Goal: Transaction & Acquisition: Subscribe to service/newsletter

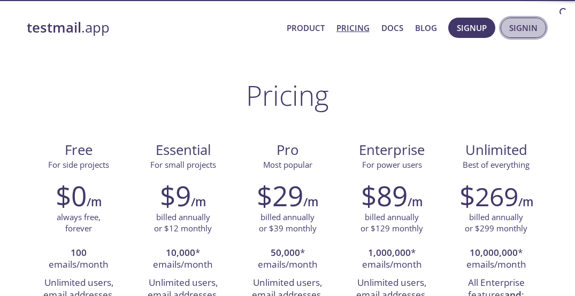
click at [537, 32] on span "Signin" at bounding box center [523, 28] width 28 height 14
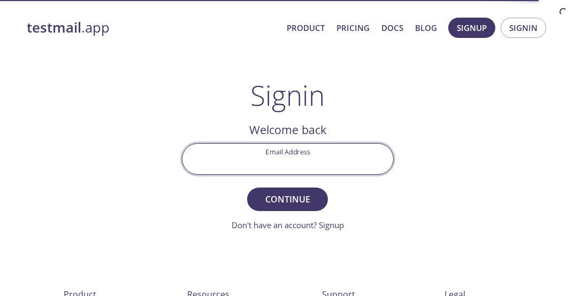
click at [307, 164] on input "Email Address" at bounding box center [287, 159] width 211 height 30
paste input "[URL][DOMAIN_NAME]"
type input "[URL][DOMAIN_NAME]"
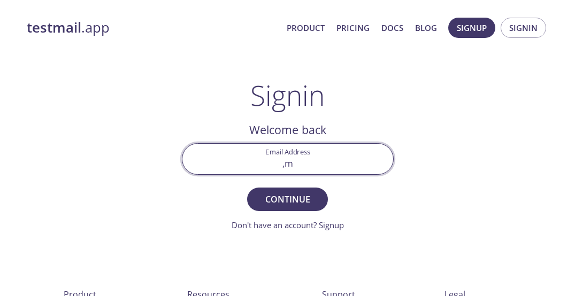
type input ","
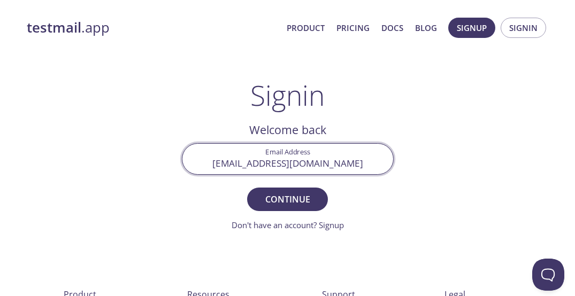
type input "[EMAIL_ADDRESS][DOMAIN_NAME]"
click at [247, 188] on button "Continue" at bounding box center [287, 200] width 80 height 24
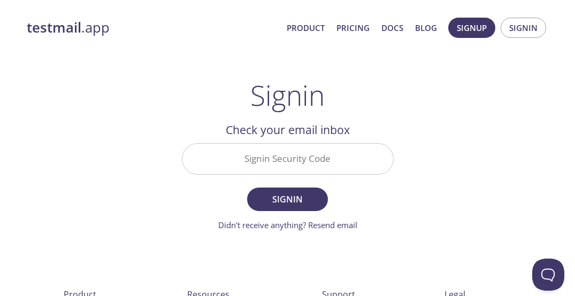
click at [318, 158] on input "Signin Security Code" at bounding box center [287, 159] width 211 height 30
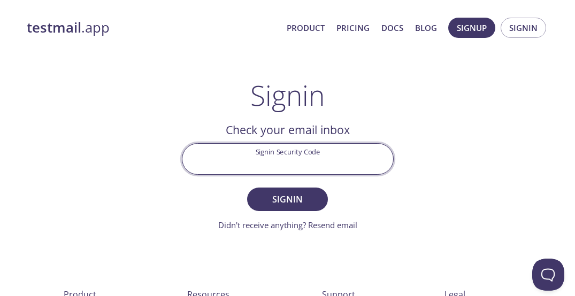
paste input "15YLF8J"
type input "15YLF8J"
click at [247, 188] on button "Signin" at bounding box center [287, 200] width 80 height 24
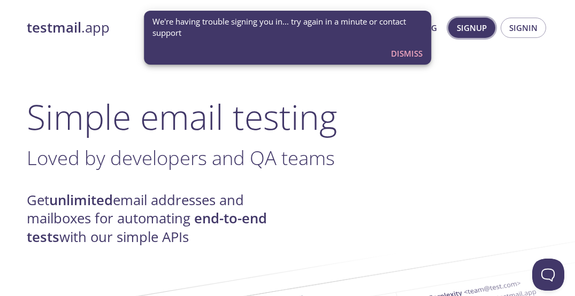
click at [461, 28] on span "Signup" at bounding box center [472, 28] width 30 height 14
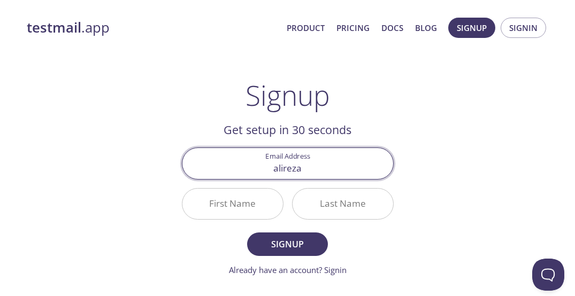
click at [275, 162] on input "alireza" at bounding box center [287, 163] width 211 height 30
paste input ".[EMAIL_ADDRESS][DOMAIN_NAME]"
type input "[EMAIL_ADDRESS][DOMAIN_NAME]"
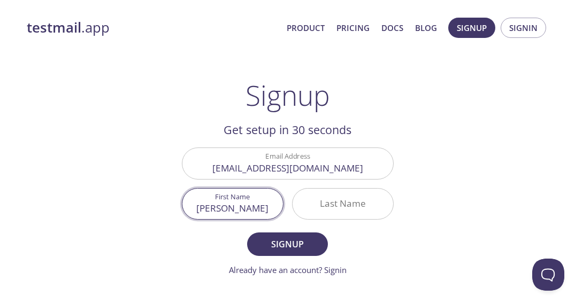
type input "[PERSON_NAME]"
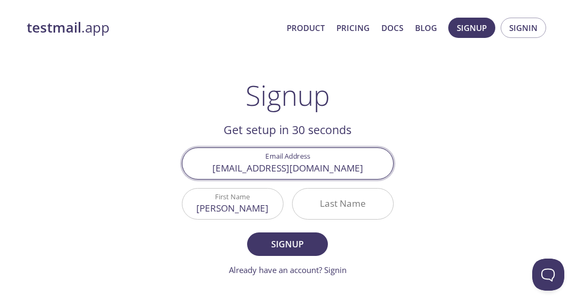
drag, startPoint x: 241, startPoint y: 167, endPoint x: 276, endPoint y: 174, distance: 35.6
click at [276, 174] on input "[EMAIL_ADDRESS][DOMAIN_NAME]" at bounding box center [287, 163] width 211 height 30
click at [278, 173] on input "[EMAIL_ADDRESS][DOMAIN_NAME]" at bounding box center [287, 163] width 211 height 30
drag, startPoint x: 276, startPoint y: 172, endPoint x: 238, endPoint y: 172, distance: 38.0
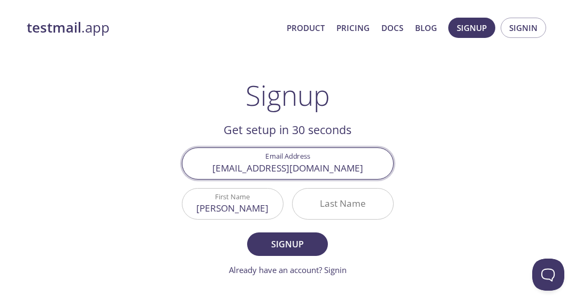
click at [238, 172] on input "[EMAIL_ADDRESS][DOMAIN_NAME]" at bounding box center [287, 163] width 211 height 30
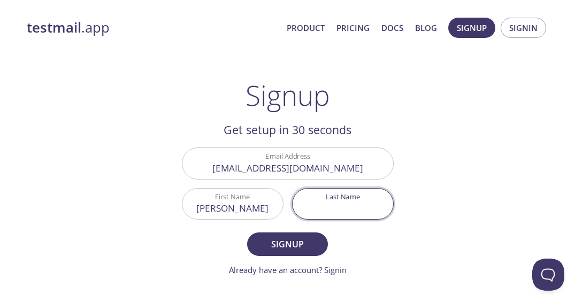
paste input "abdolahi"
type input "abdolahi"
click at [247, 233] on button "Signup" at bounding box center [287, 245] width 80 height 24
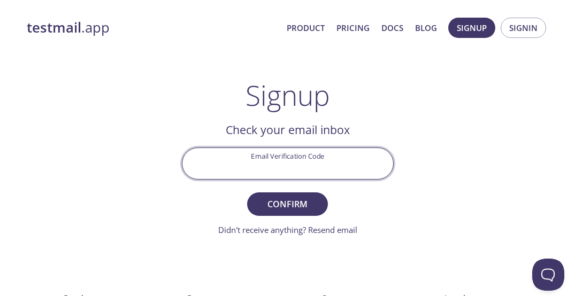
paste input "ZHSVVRE"
click at [261, 170] on input "ZHSVVRE" at bounding box center [287, 163] width 211 height 30
type input "ZHSVVRE"
click at [247, 193] on button "Confirm" at bounding box center [287, 205] width 80 height 24
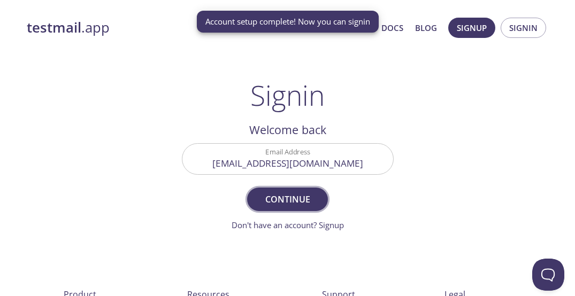
click at [320, 194] on button "Continue" at bounding box center [287, 200] width 80 height 24
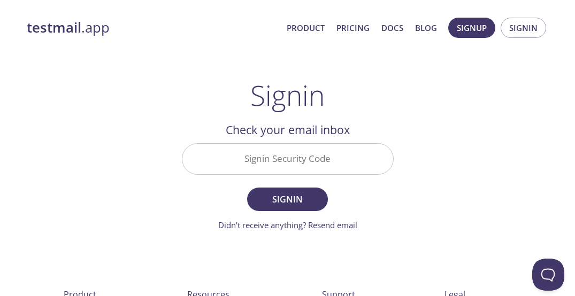
paste input "GYVHYMA"
click at [332, 155] on input "Signin Security Code" at bounding box center [287, 159] width 211 height 30
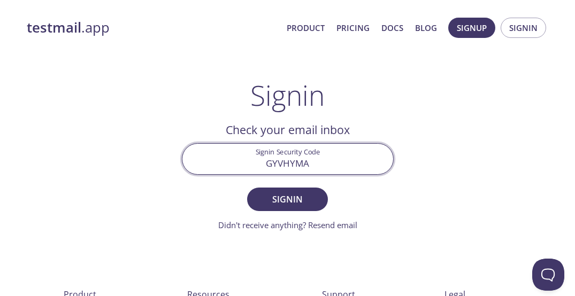
type input "GYVHYMA"
click at [247, 188] on button "Signin" at bounding box center [287, 200] width 80 height 24
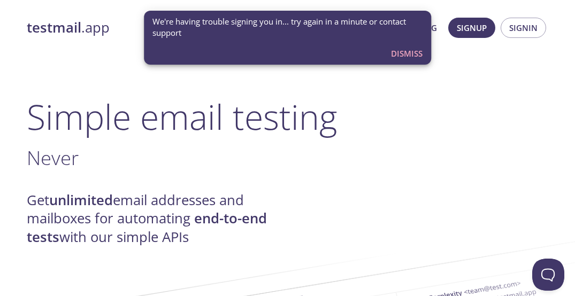
click at [300, 15] on div "We're having trouble signing you in... try again in a minute or contact support" at bounding box center [287, 28] width 271 height 32
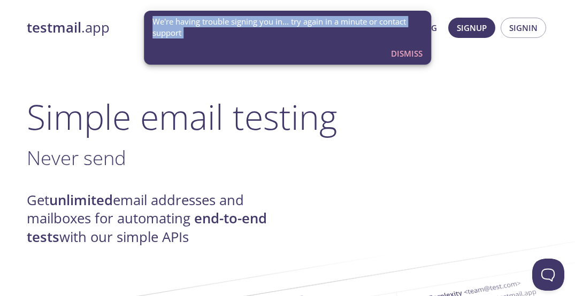
click at [300, 15] on div "We're having trouble signing you in... try again in a minute or contact support" at bounding box center [287, 28] width 271 height 32
